Goal: Task Accomplishment & Management: Use online tool/utility

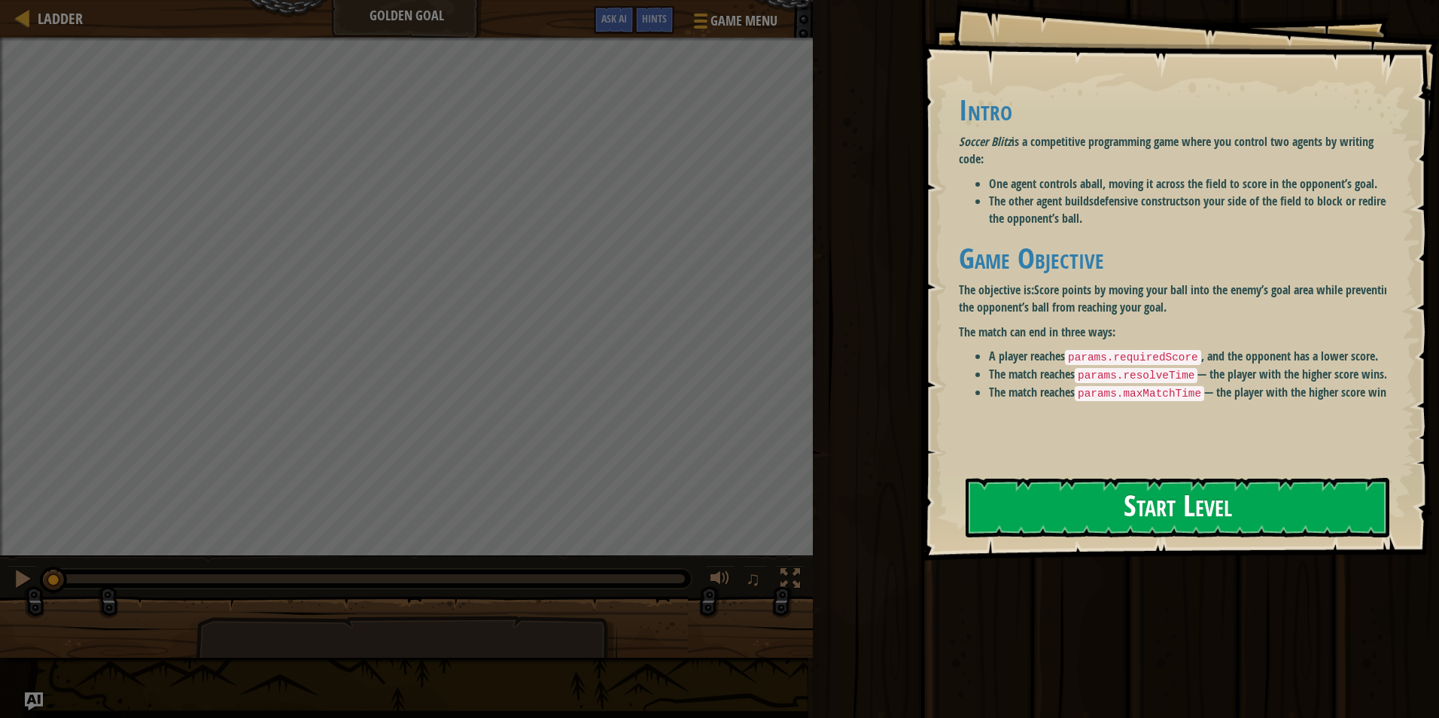
click at [1255, 510] on button "Start Level" at bounding box center [1177, 507] width 424 height 59
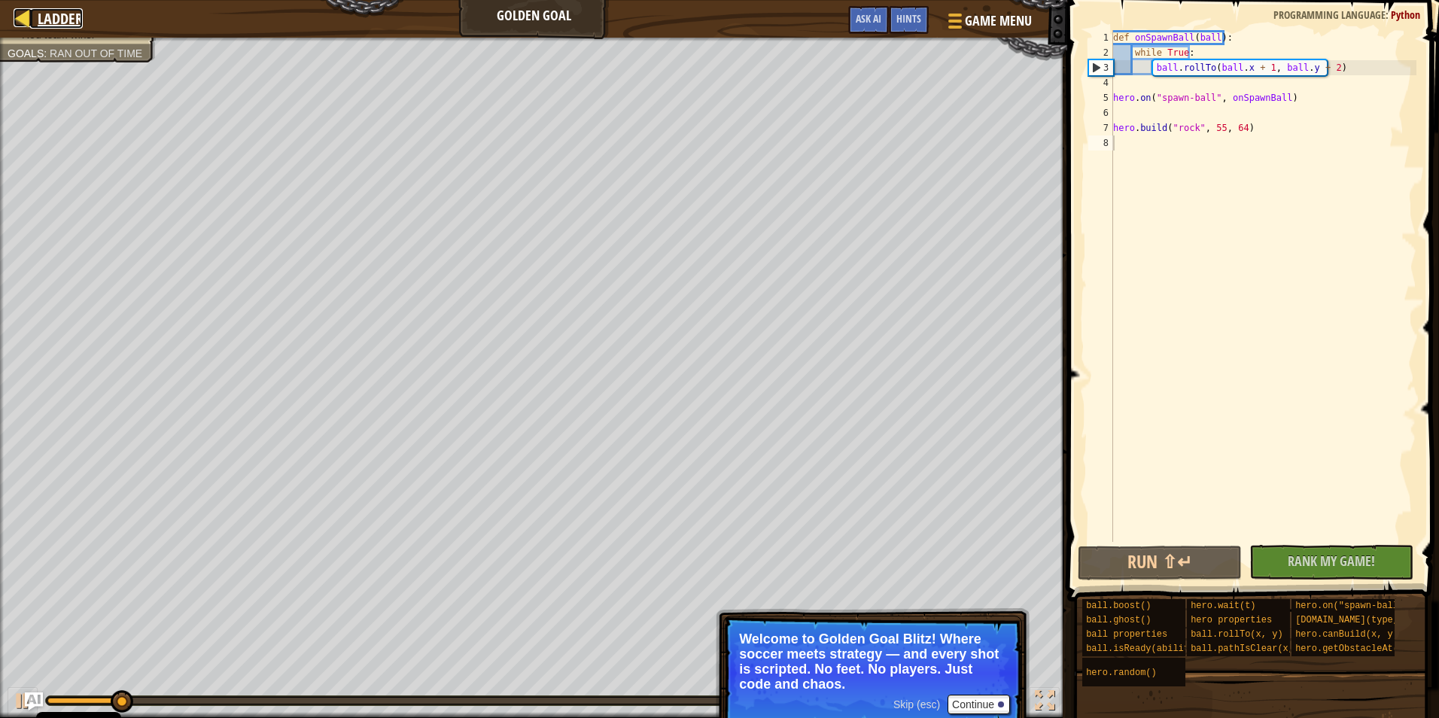
click at [32, 10] on link "Ladder" at bounding box center [56, 18] width 53 height 20
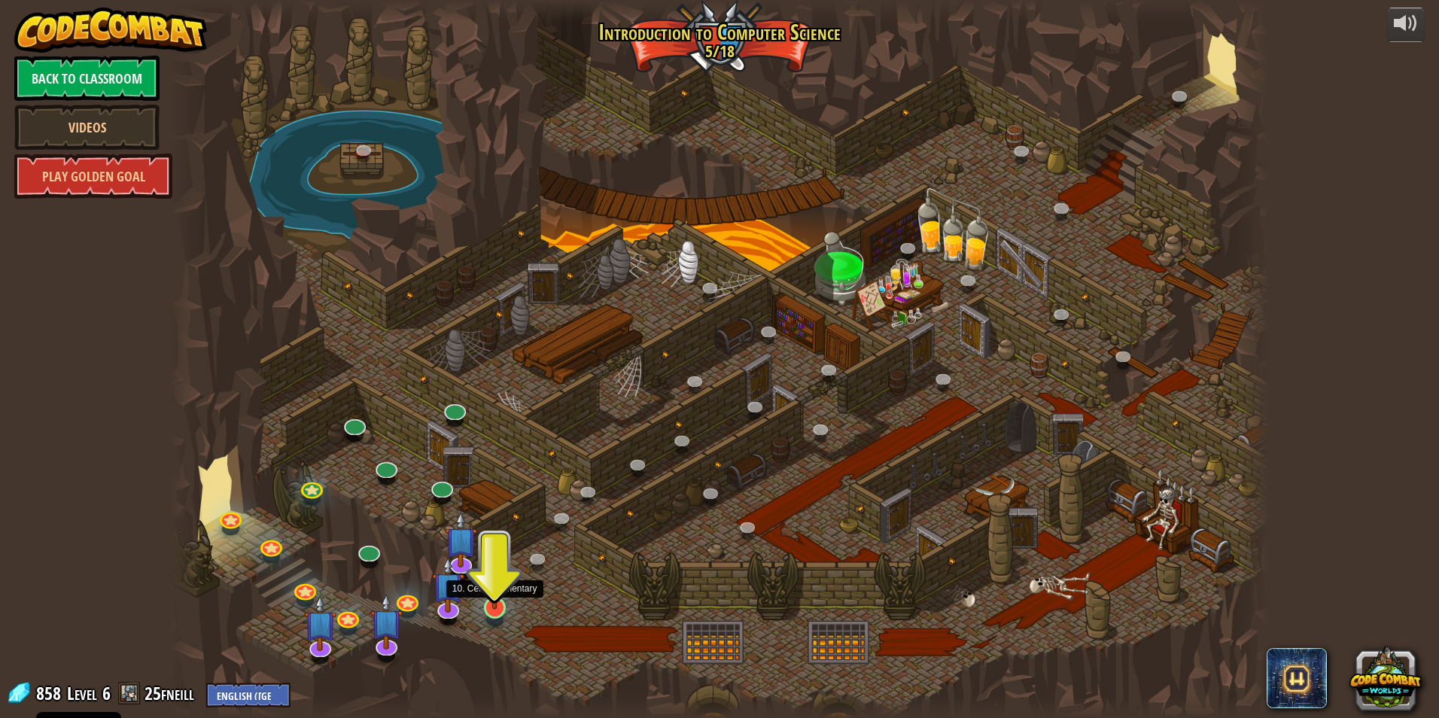
click at [492, 600] on img at bounding box center [494, 576] width 29 height 68
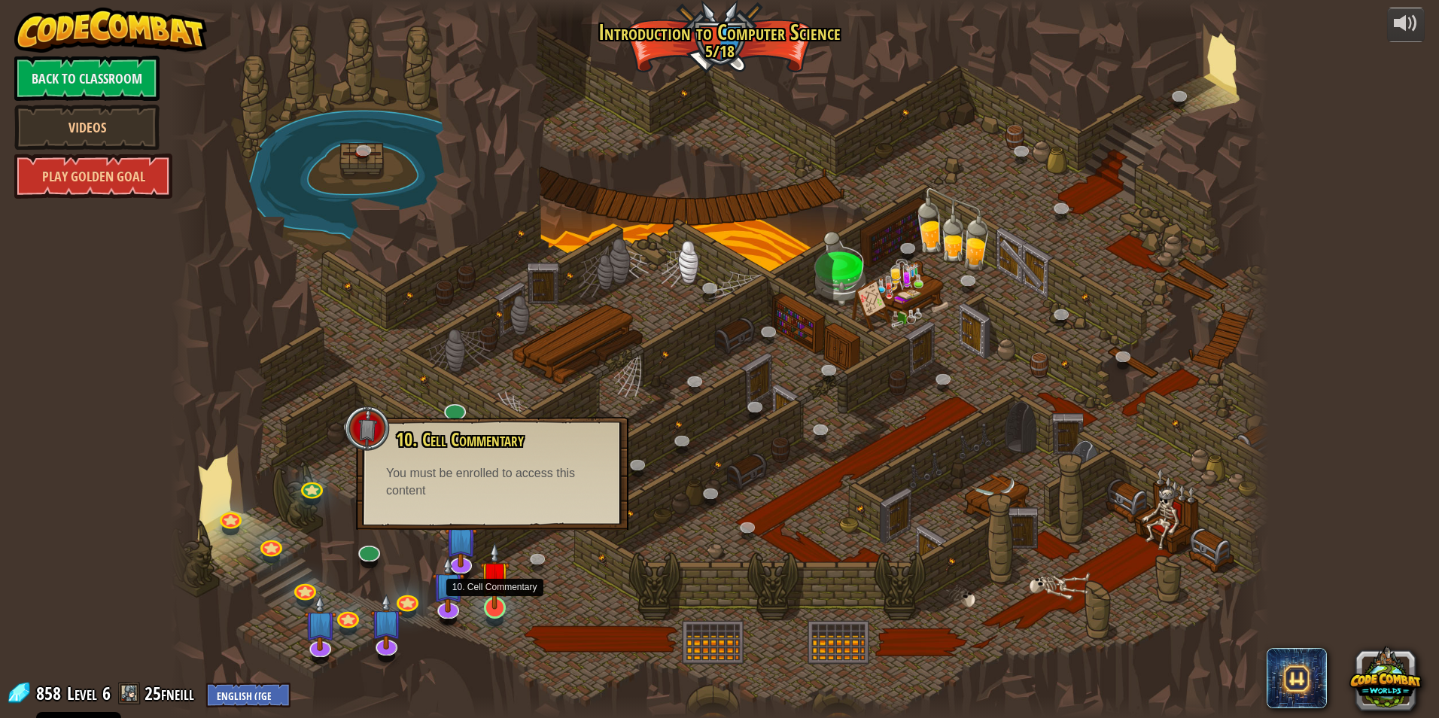
click at [497, 596] on img at bounding box center [494, 576] width 29 height 68
